Goal: Task Accomplishment & Management: Manage account settings

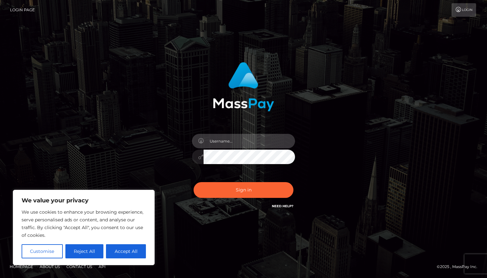
type input "[DEMOGRAPHIC_DATA]"
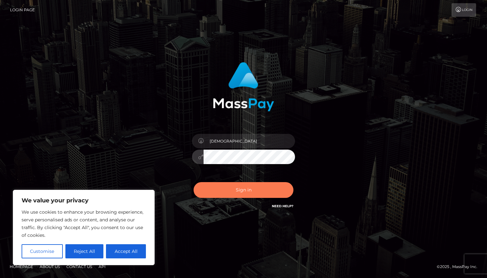
click at [243, 189] on button "Sign in" at bounding box center [243, 190] width 100 height 16
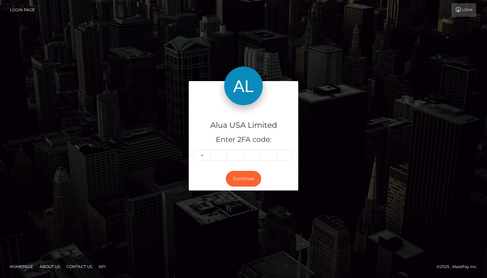
type input "7"
type input "8"
type input "3"
type input "4"
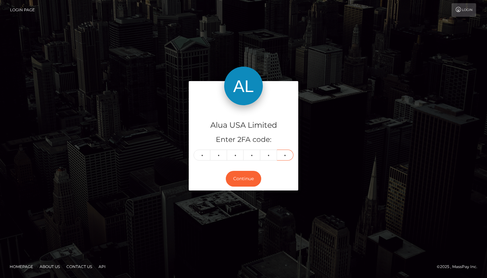
type input "1"
click at [249, 187] on div "Continue" at bounding box center [243, 178] width 109 height 23
click at [239, 162] on div "Alua USA Limited Enter 2FA code: 7 8 3 4 4 1 783441" at bounding box center [243, 136] width 109 height 62
click at [239, 179] on button "Continue" at bounding box center [243, 179] width 35 height 16
